Goal: Transaction & Acquisition: Purchase product/service

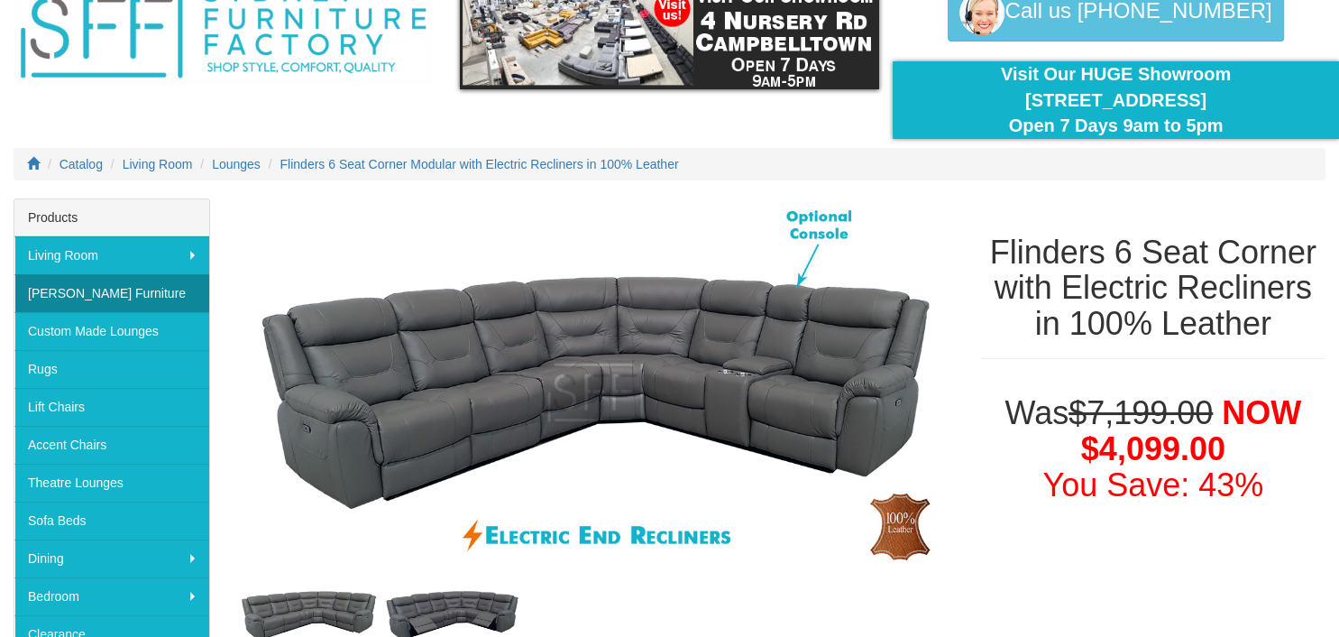
scroll to position [95, 0]
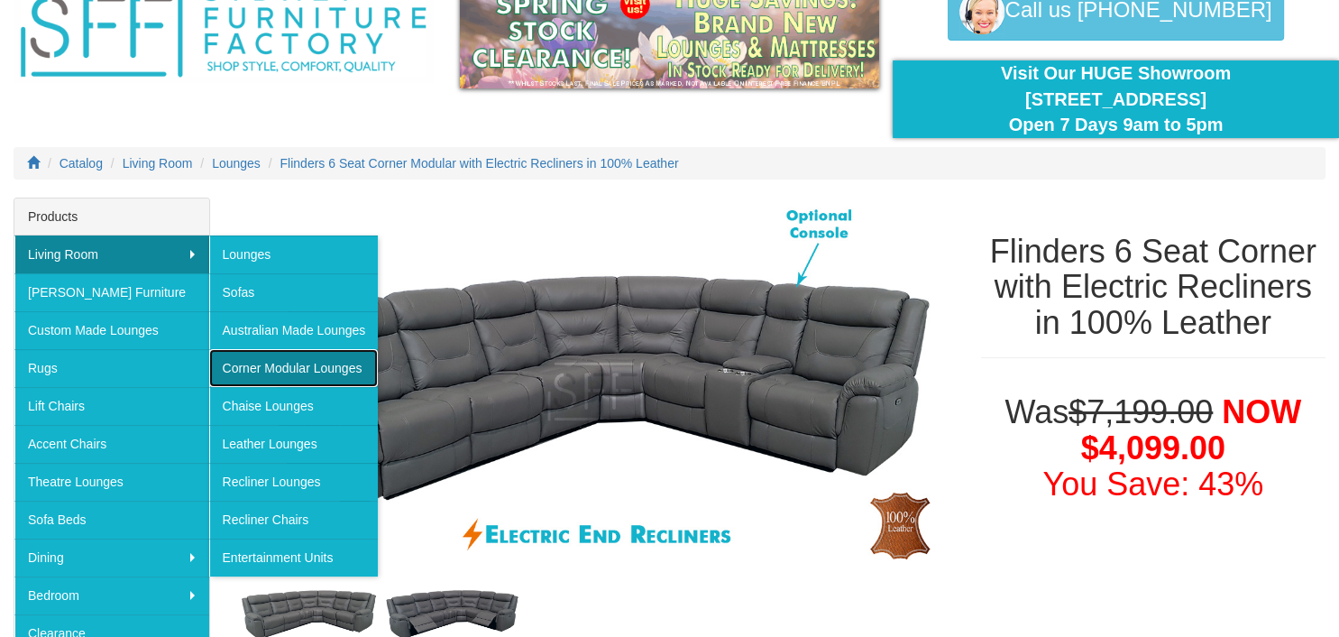
click at [298, 375] on link "Corner Modular Lounges" at bounding box center [294, 368] width 170 height 38
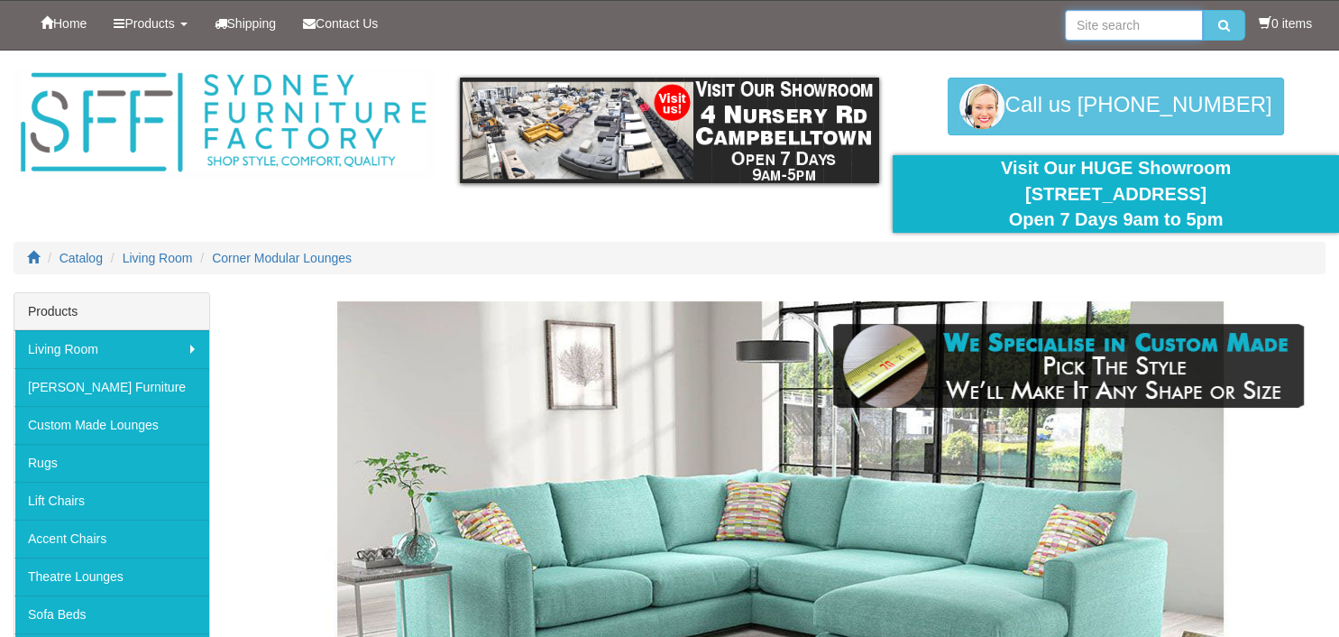
click at [1092, 33] on input "search" at bounding box center [1134, 25] width 138 height 31
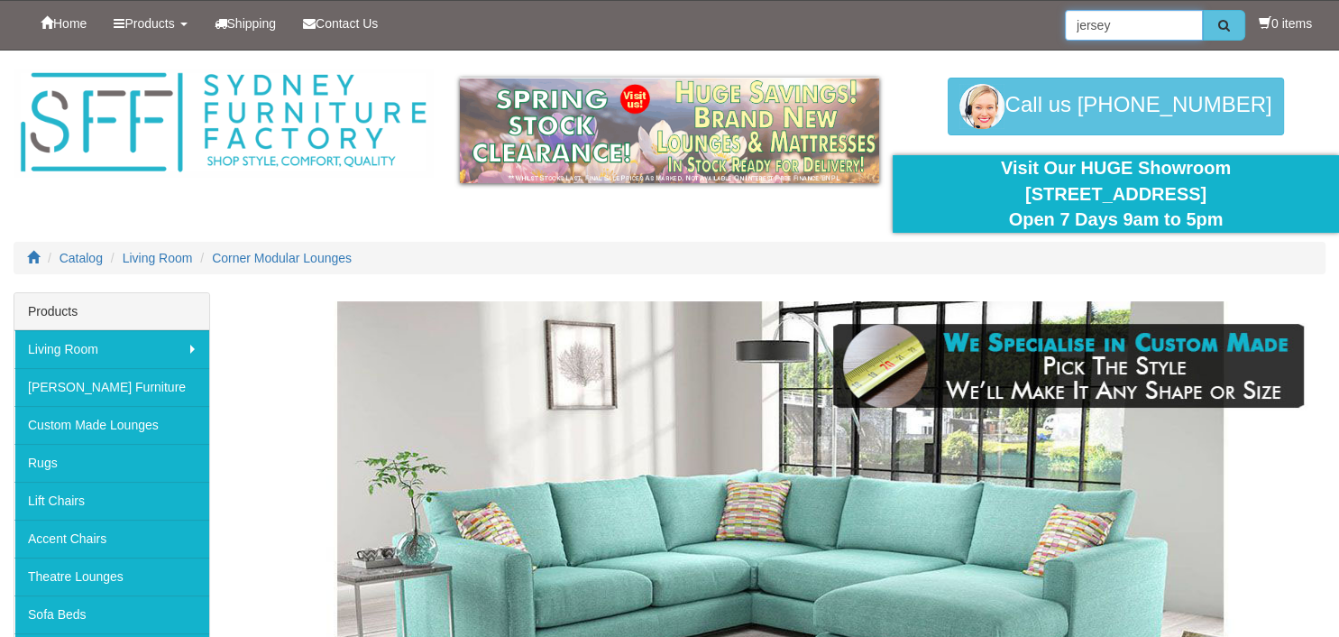
type input "jersey"
click at [1232, 30] on button "submit" at bounding box center [1224, 25] width 42 height 31
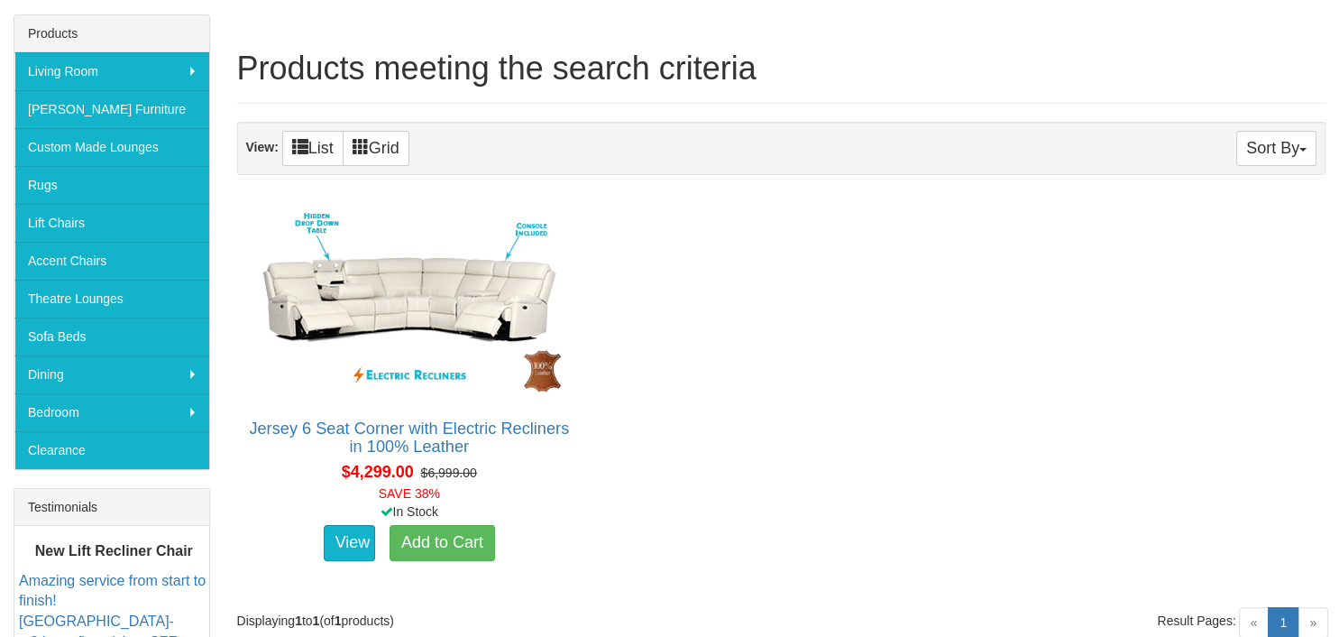
scroll to position [285, 0]
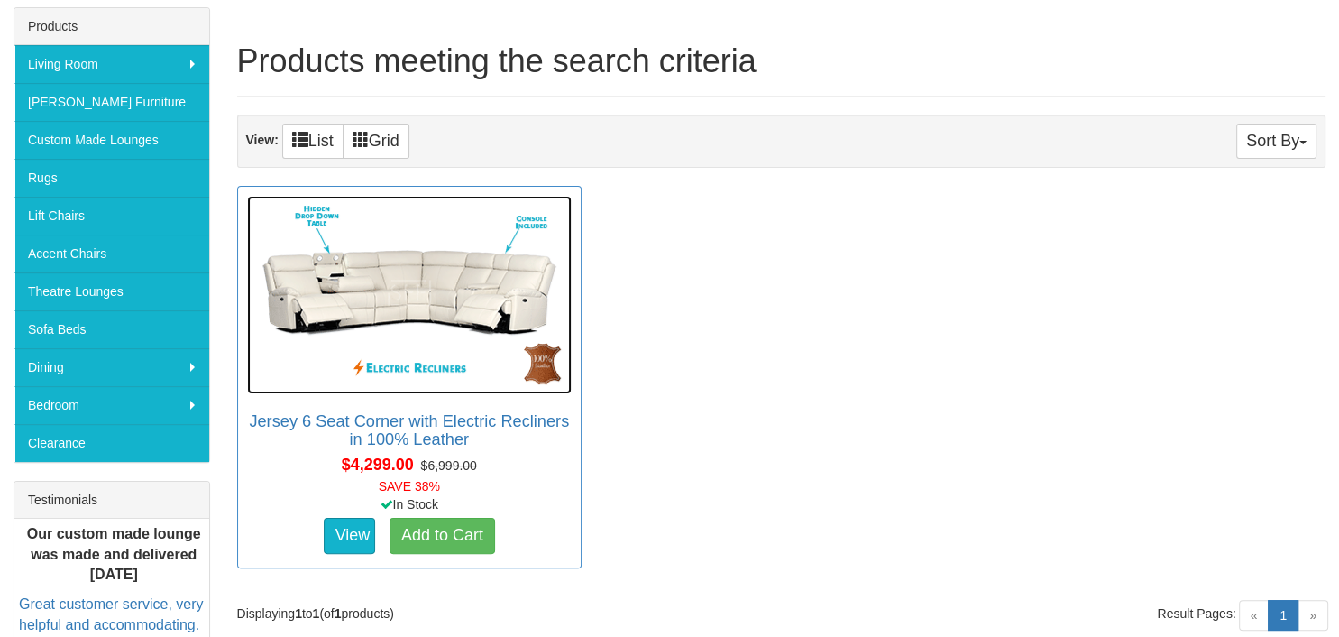
click at [445, 298] on img at bounding box center [409, 295] width 325 height 198
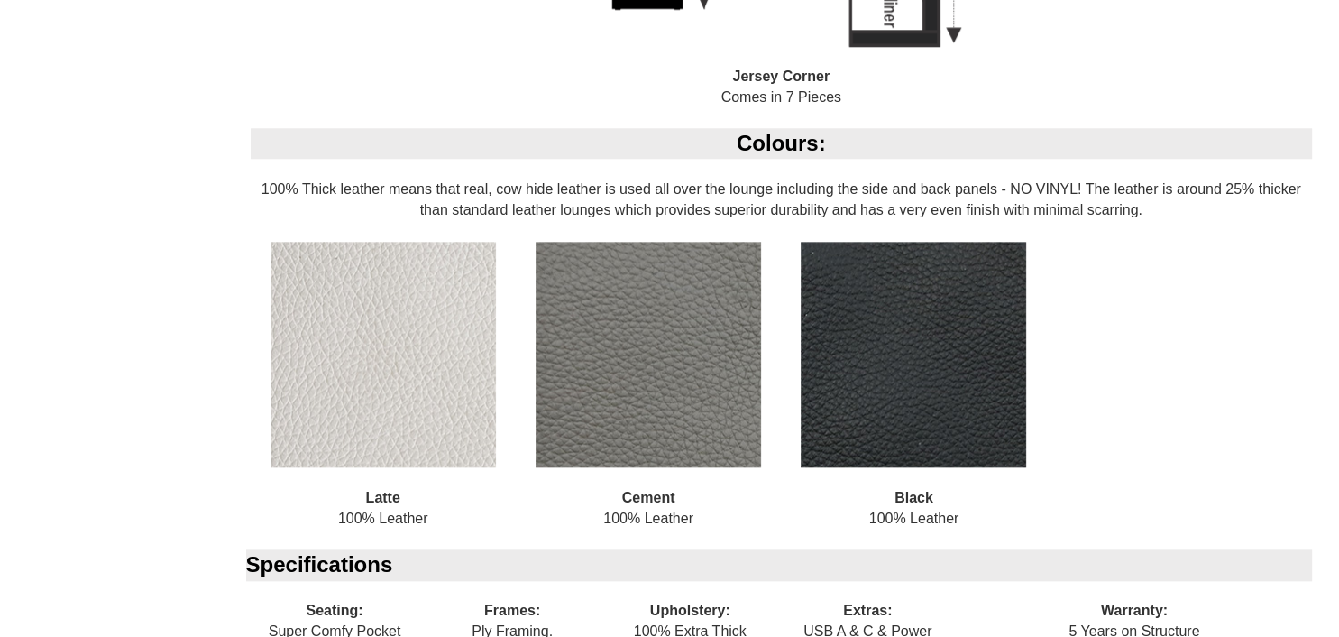
scroll to position [1816, 0]
